Goal: Information Seeking & Learning: Learn about a topic

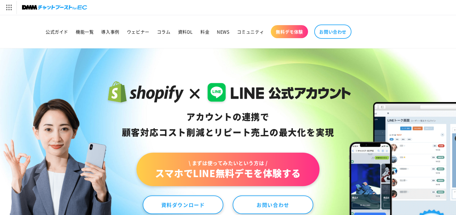
scroll to position [7, 0]
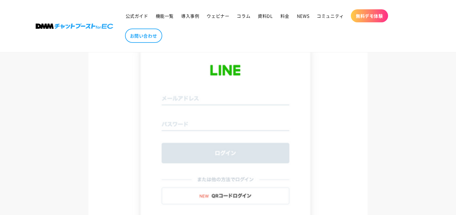
scroll to position [1367, 0]
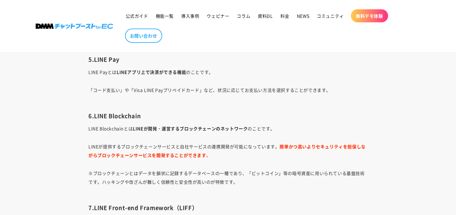
scroll to position [1278, 0]
